Goal: Task Accomplishment & Management: Manage account settings

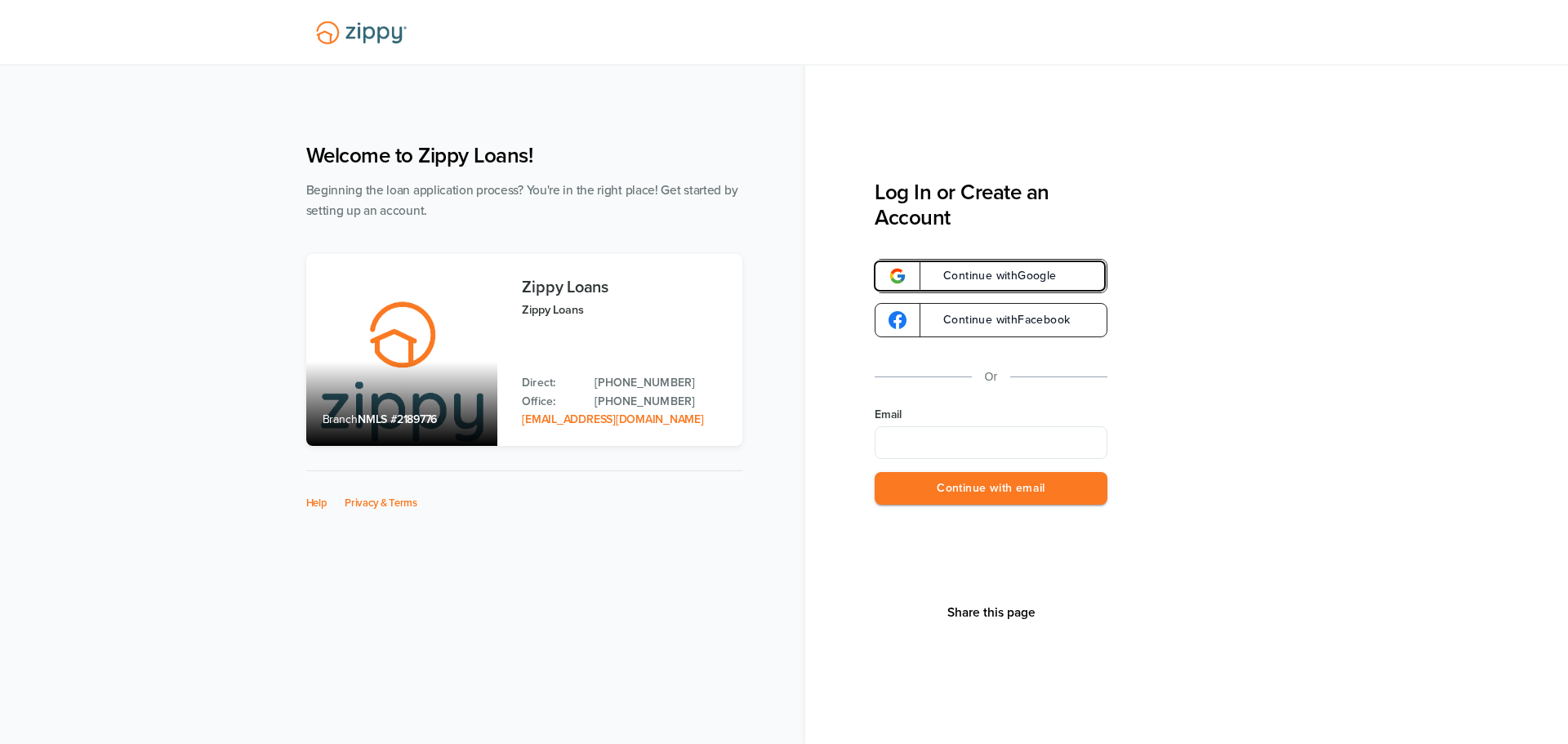
click at [1017, 282] on span "Continue with Google" at bounding box center [992, 276] width 130 height 12
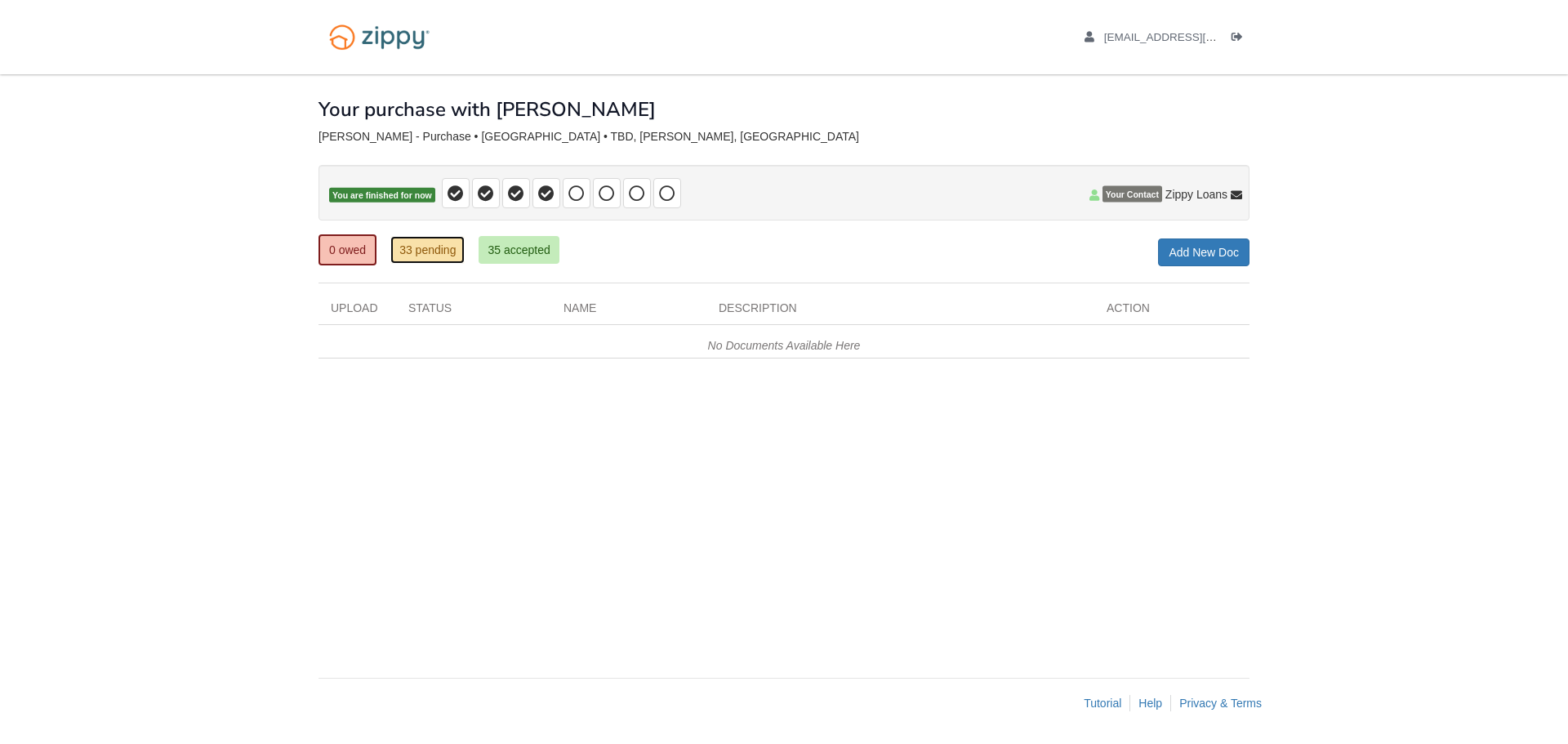
drag, startPoint x: 440, startPoint y: 245, endPoint x: 500, endPoint y: 234, distance: 61.0
click at [440, 245] on link "33 pending" at bounding box center [428, 249] width 74 height 28
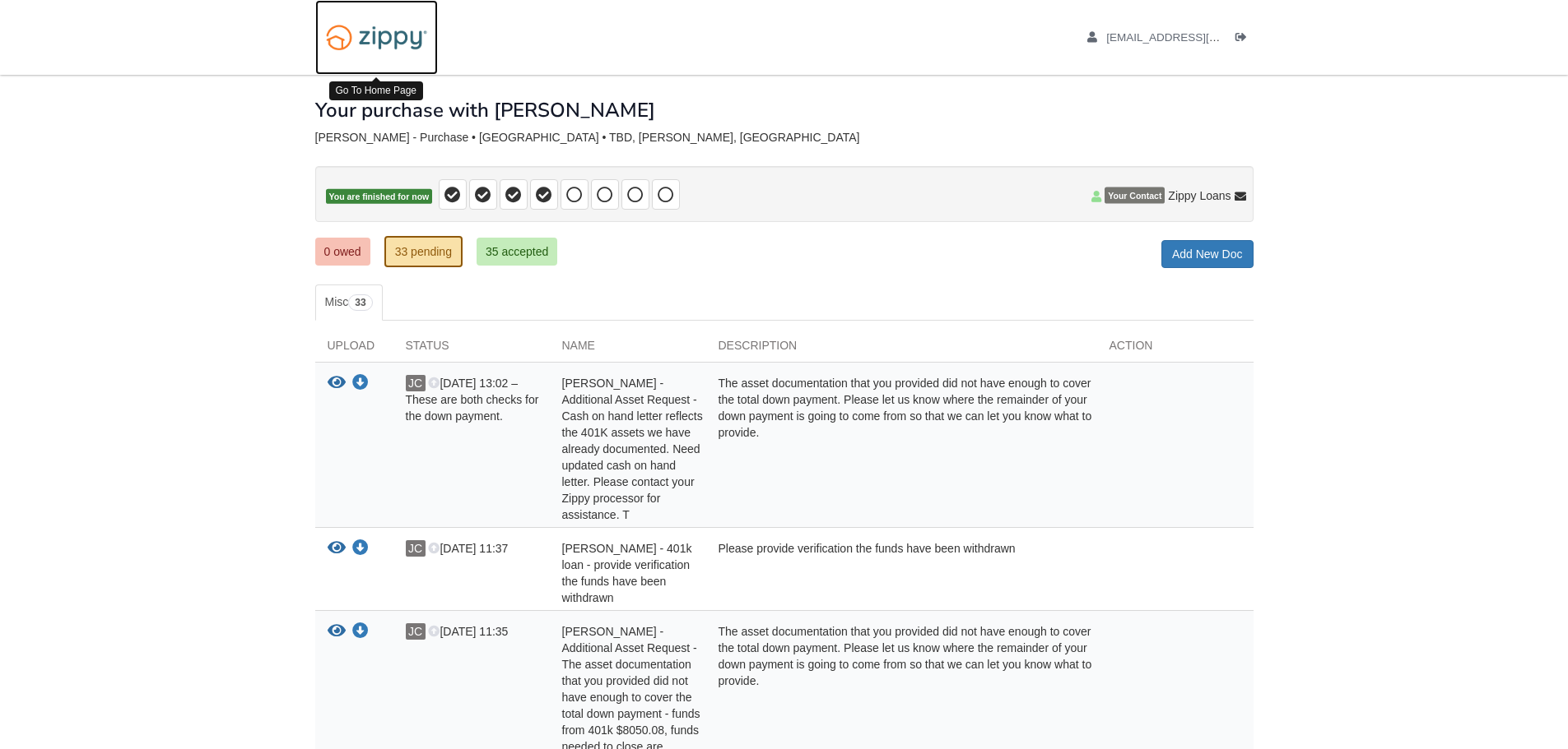
click at [391, 40] on img at bounding box center [376, 38] width 122 height 42
